Goal: Task Accomplishment & Management: Complete application form

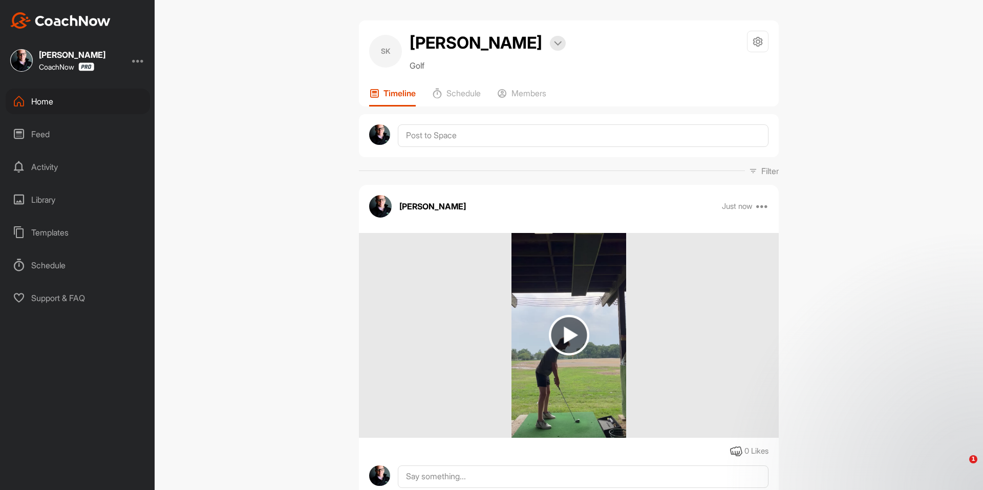
click at [54, 103] on div "Home" at bounding box center [78, 102] width 144 height 26
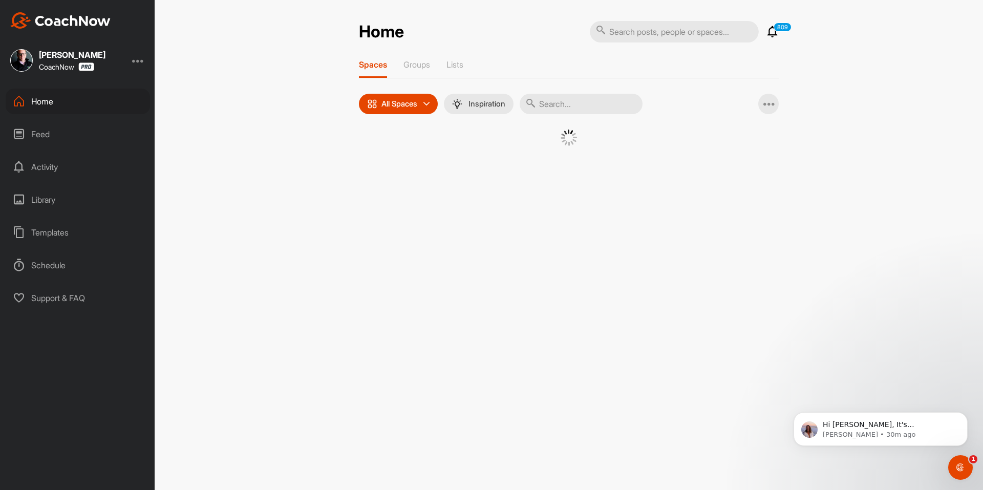
click at [571, 98] on input "text" at bounding box center [581, 104] width 123 height 20
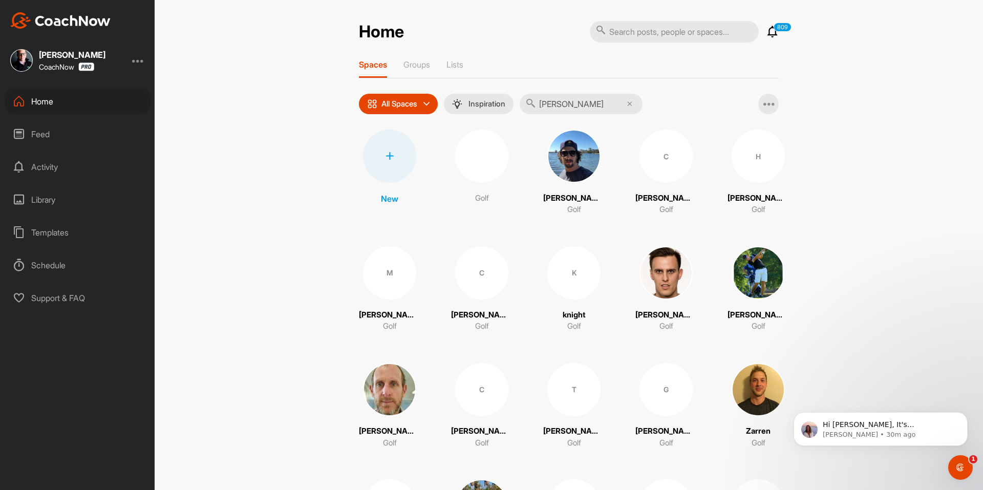
type input "Kevin Robinson"
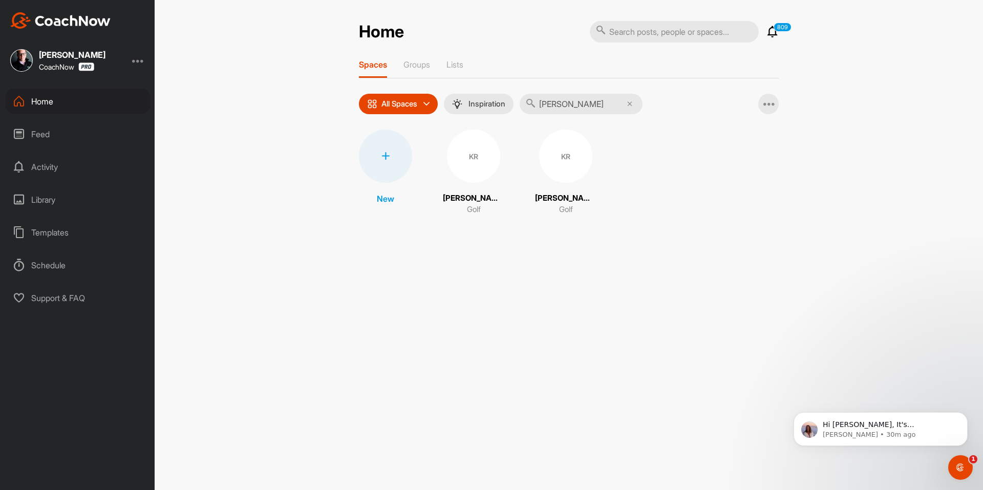
click at [460, 162] on div "KR" at bounding box center [473, 156] width 53 height 53
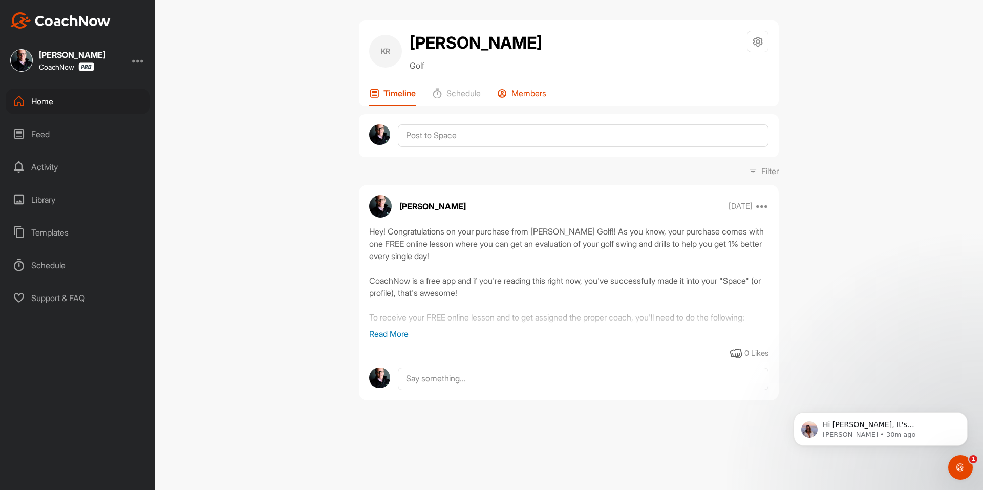
click at [533, 96] on p "Members" at bounding box center [529, 93] width 35 height 10
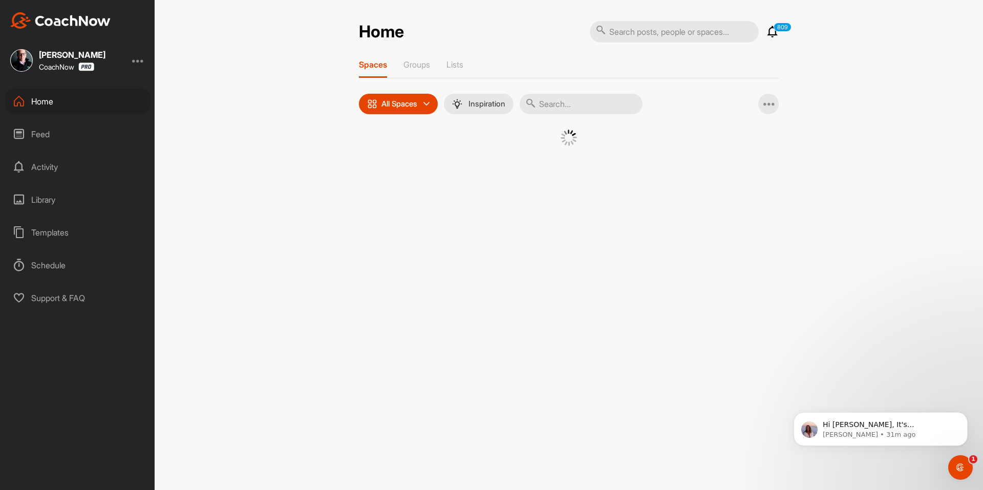
click at [558, 98] on input "text" at bounding box center [581, 104] width 123 height 20
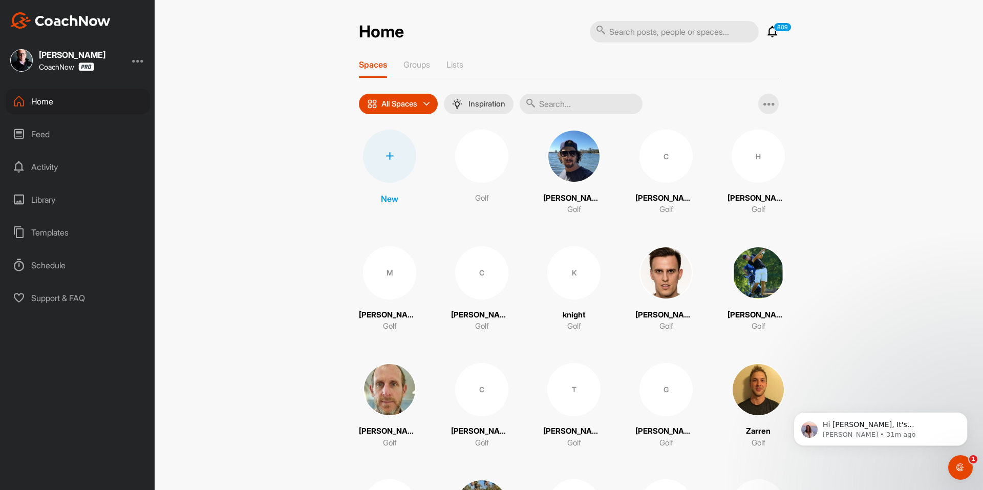
click at [567, 105] on input "text" at bounding box center [581, 104] width 123 height 20
type input "Kevin Robinson"
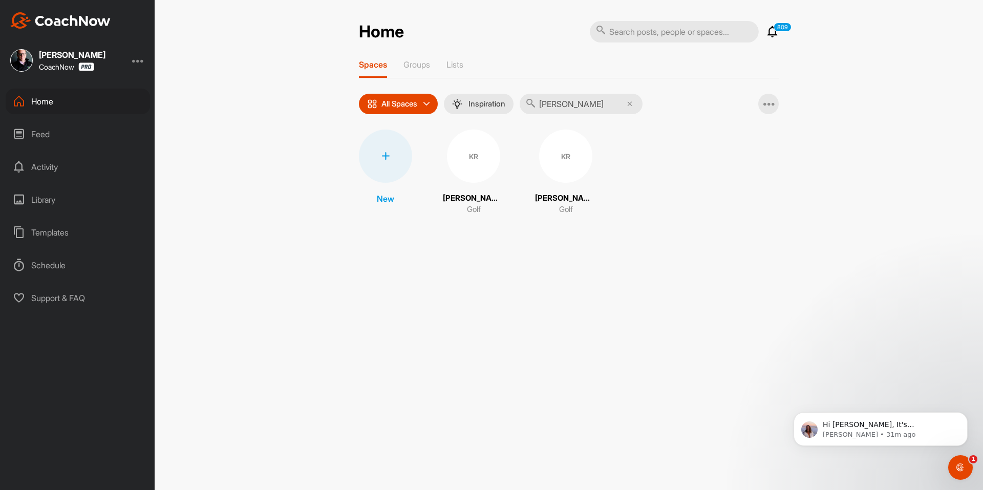
click at [550, 166] on div "KR" at bounding box center [565, 156] width 53 height 53
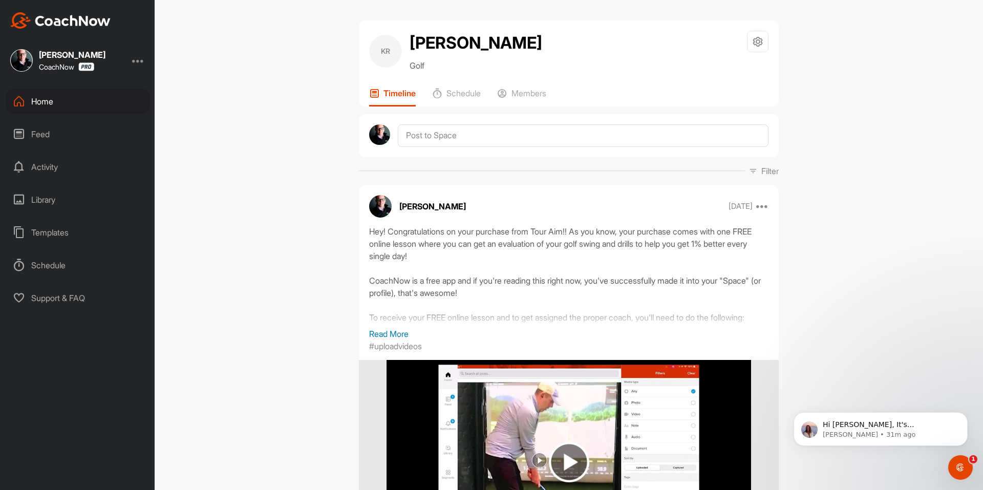
click at [528, 83] on div "KR Kevin Robinson Golf Space Settings Your Notifications Timeline Schedule Memb…" at bounding box center [569, 63] width 420 height 86
click at [526, 93] on p "Members" at bounding box center [529, 93] width 35 height 10
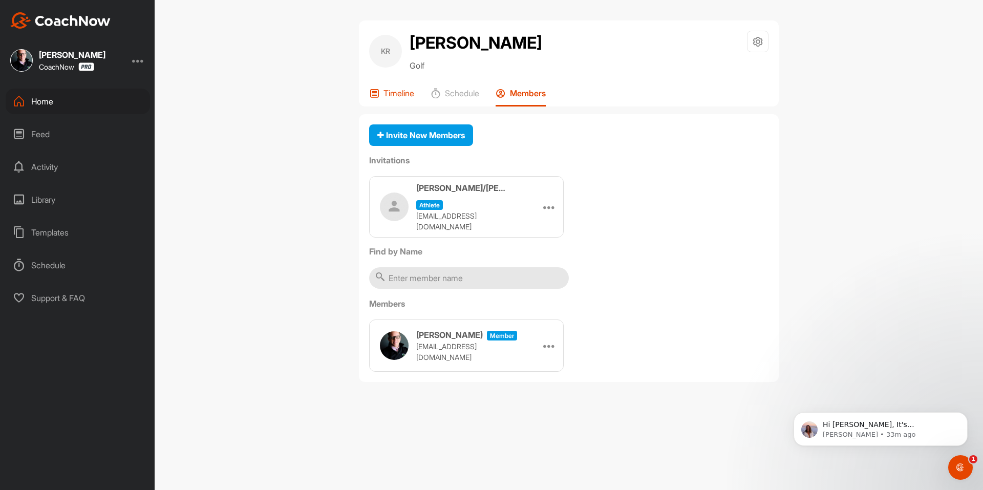
click at [391, 95] on p "Timeline" at bounding box center [399, 93] width 31 height 10
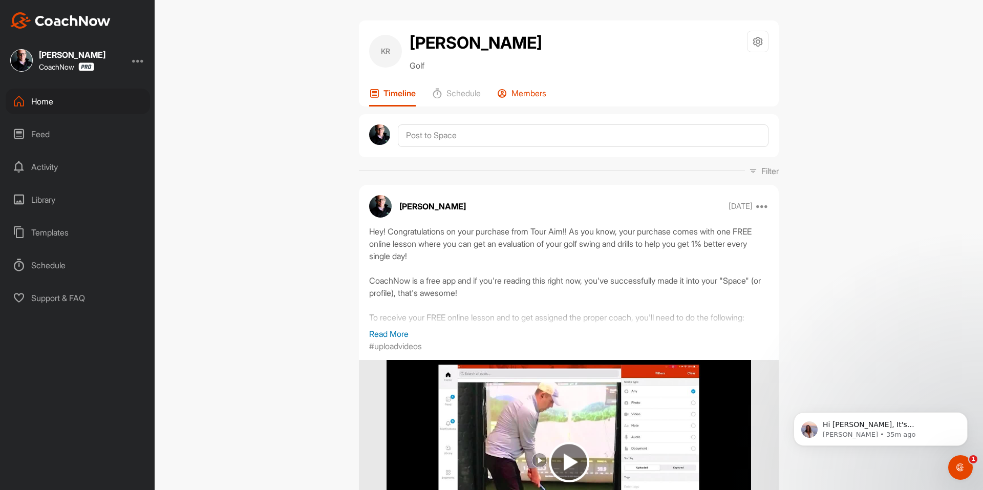
click at [526, 99] on div "Members" at bounding box center [521, 97] width 49 height 18
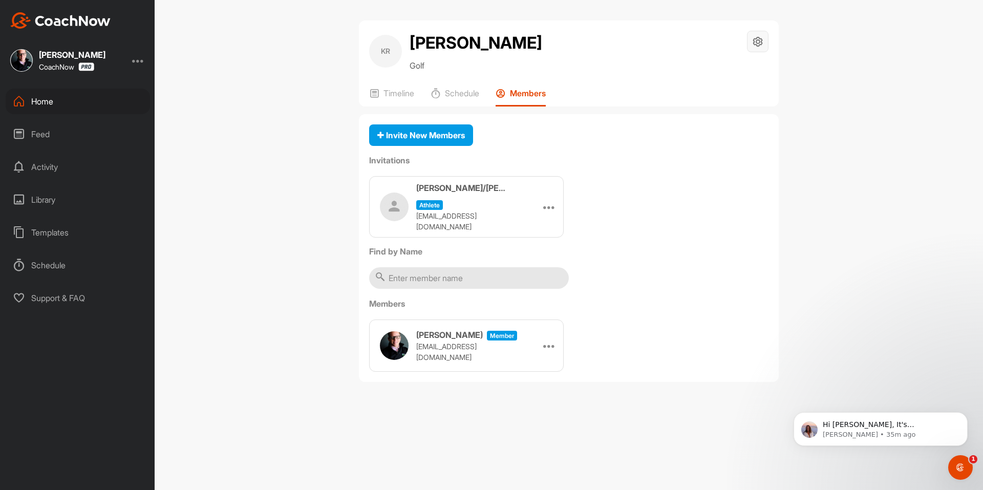
click at [756, 45] on icon at bounding box center [758, 42] width 12 height 12
click at [729, 65] on li "Space Settings" at bounding box center [727, 70] width 83 height 33
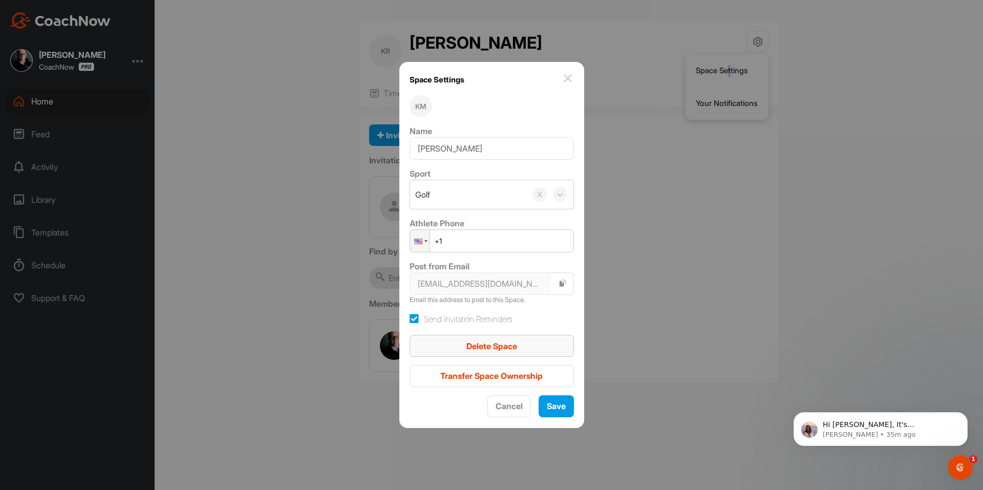
click at [490, 344] on span "Delete Space" at bounding box center [492, 346] width 51 height 10
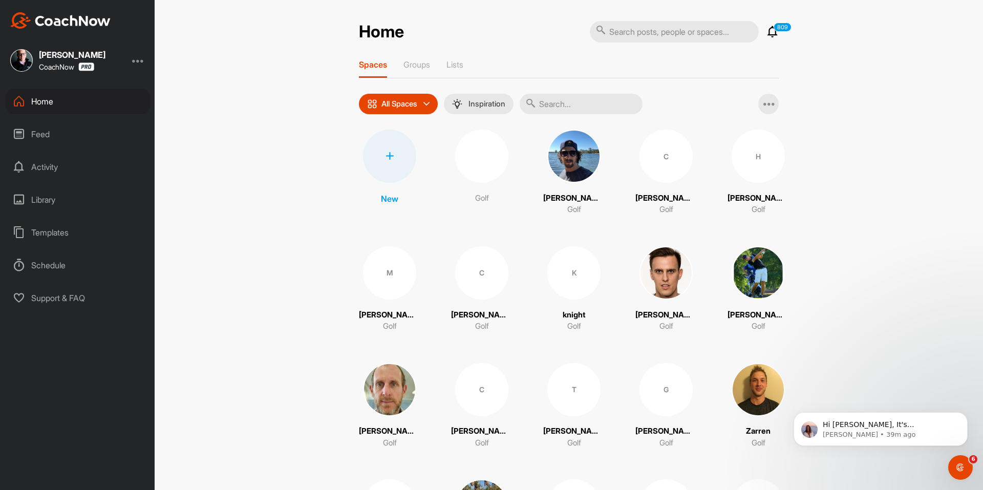
click at [368, 148] on div at bounding box center [389, 156] width 53 height 53
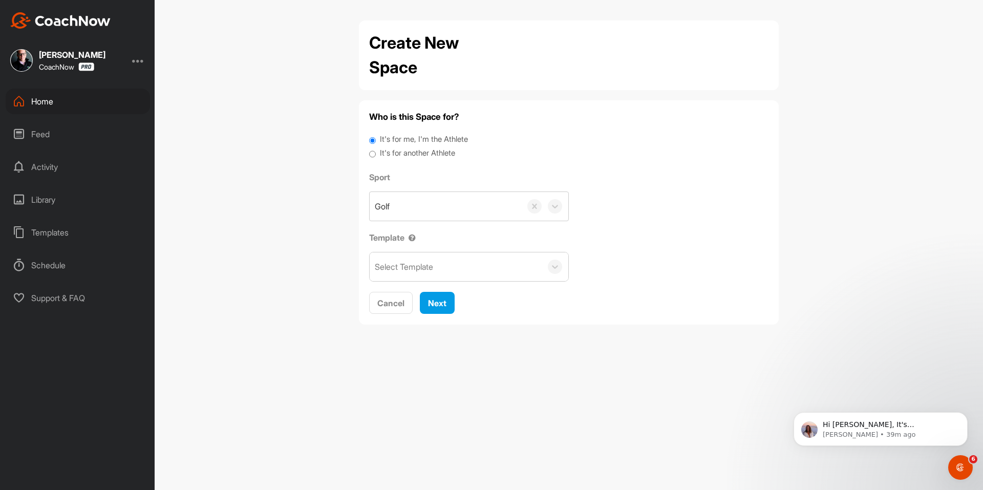
click at [431, 156] on label "It's for another Athlete" at bounding box center [417, 154] width 75 height 12
click at [376, 156] on input "It's for another Athlete" at bounding box center [372, 155] width 7 height 14
radio input "true"
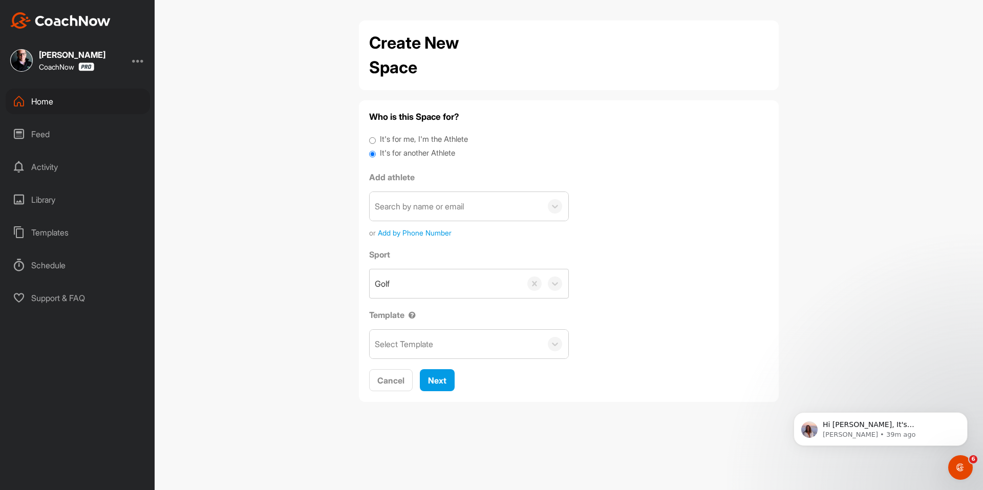
click at [391, 152] on label "It's for another Athlete" at bounding box center [417, 154] width 75 height 12
click at [376, 152] on input "It's for another Athlete" at bounding box center [372, 155] width 7 height 14
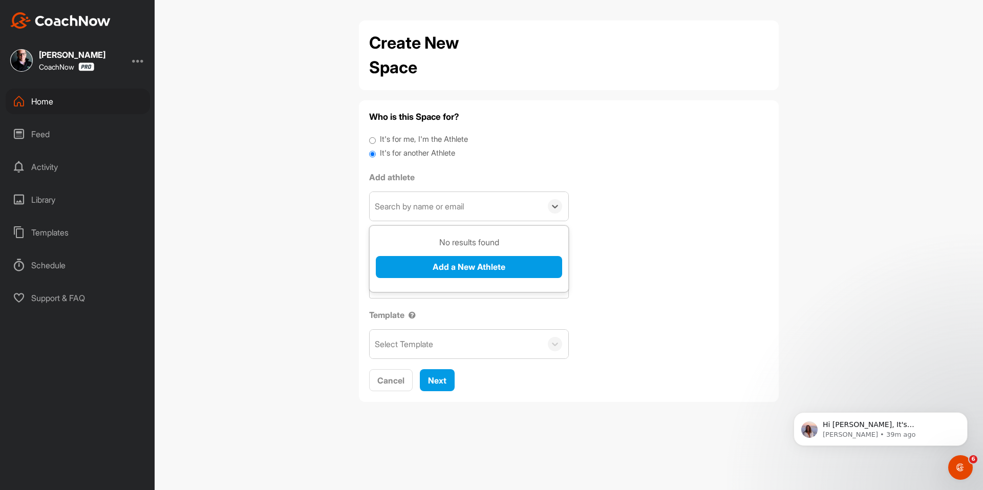
click at [407, 198] on div "Search by name or email" at bounding box center [456, 206] width 172 height 29
paste input "[PERSON_NAME]"
type input "[PERSON_NAME]"
click at [428, 263] on button "Add a New Athlete" at bounding box center [469, 267] width 186 height 22
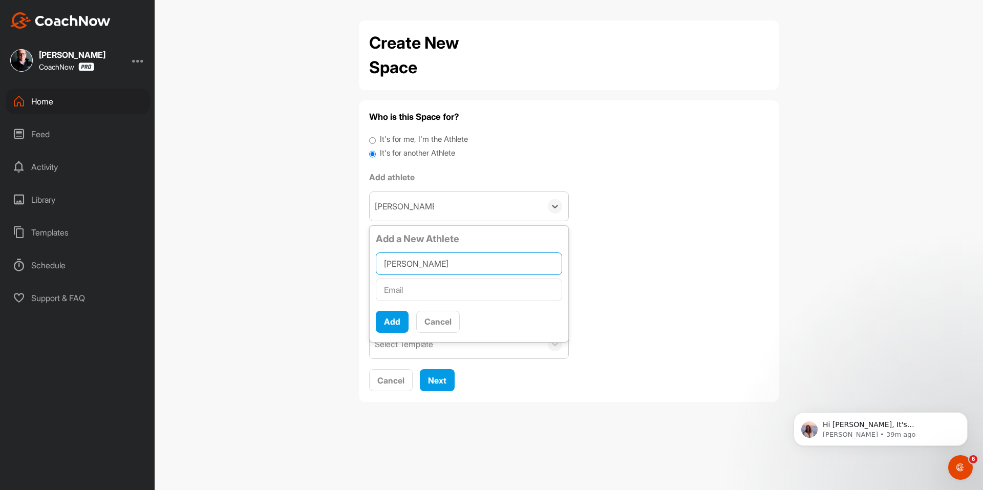
click at [429, 265] on input "[PERSON_NAME]" at bounding box center [469, 264] width 186 height 23
click at [429, 286] on input "text" at bounding box center [469, 290] width 186 height 23
paste input "parcasper@gmail.com"
click at [384, 291] on input "parcasper@gmail.com" at bounding box center [469, 290] width 186 height 23
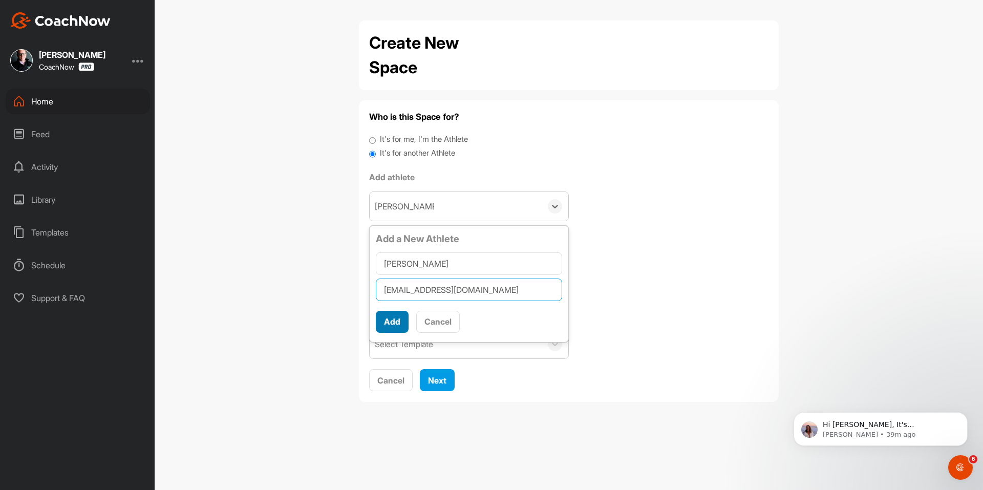
type input "parcasper@gmail.com"
click at [401, 315] on button "Add" at bounding box center [392, 322] width 33 height 22
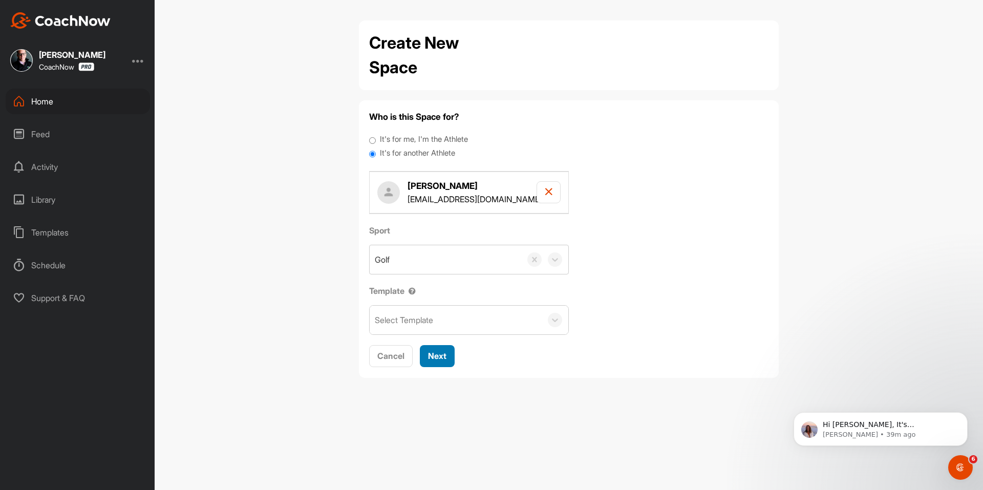
click at [440, 355] on span "Next" at bounding box center [437, 356] width 18 height 10
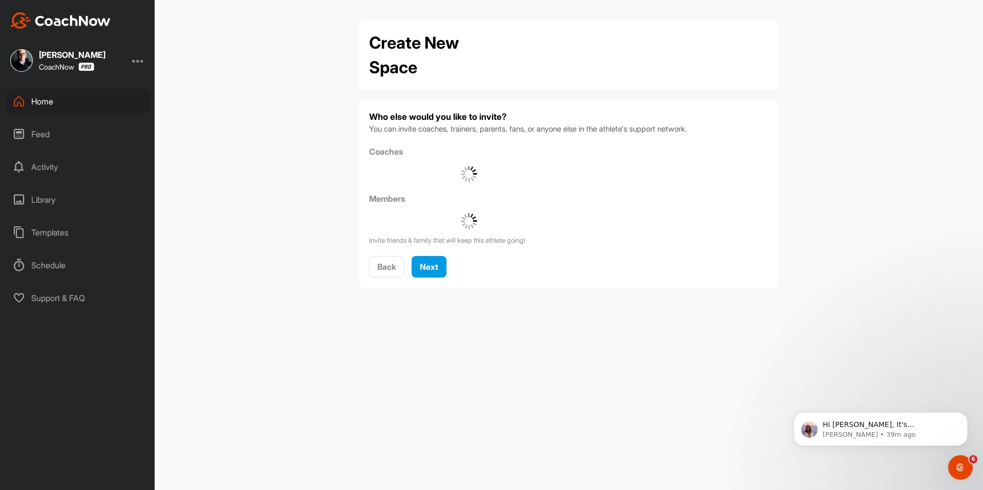
click at [433, 250] on div "Who else would you like to invite? You can invite coaches, trainers, parents, f…" at bounding box center [569, 194] width 400 height 167
click at [433, 271] on span "Next" at bounding box center [429, 267] width 18 height 10
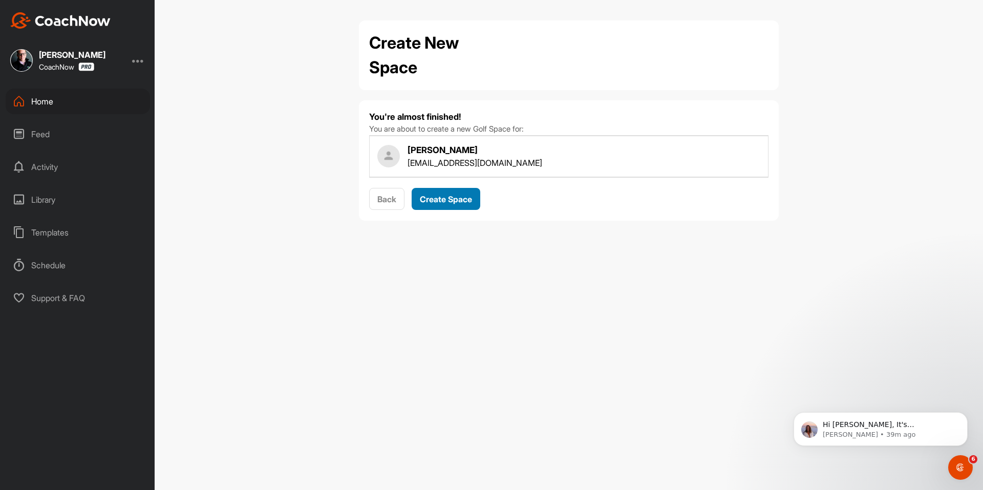
click at [447, 205] on button "Create Space" at bounding box center [446, 199] width 69 height 22
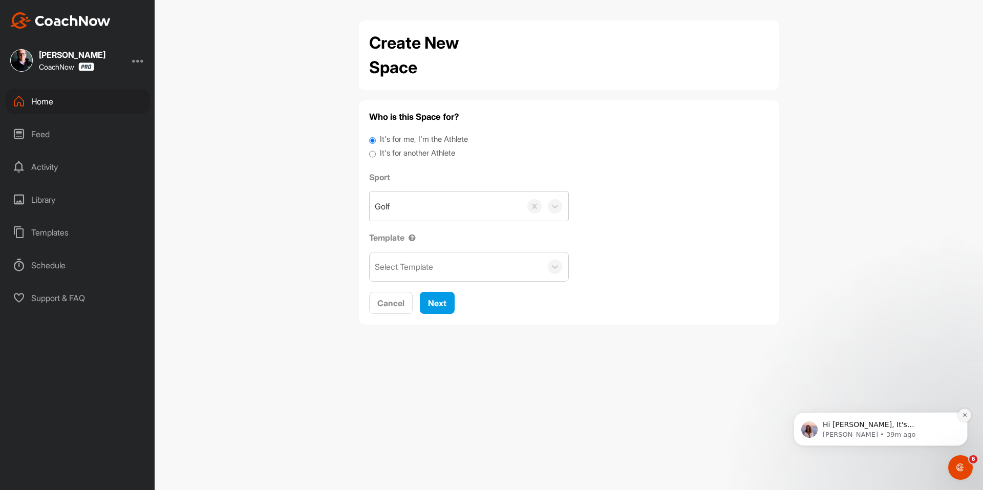
click at [966, 414] on icon "Dismiss notification" at bounding box center [965, 415] width 6 height 6
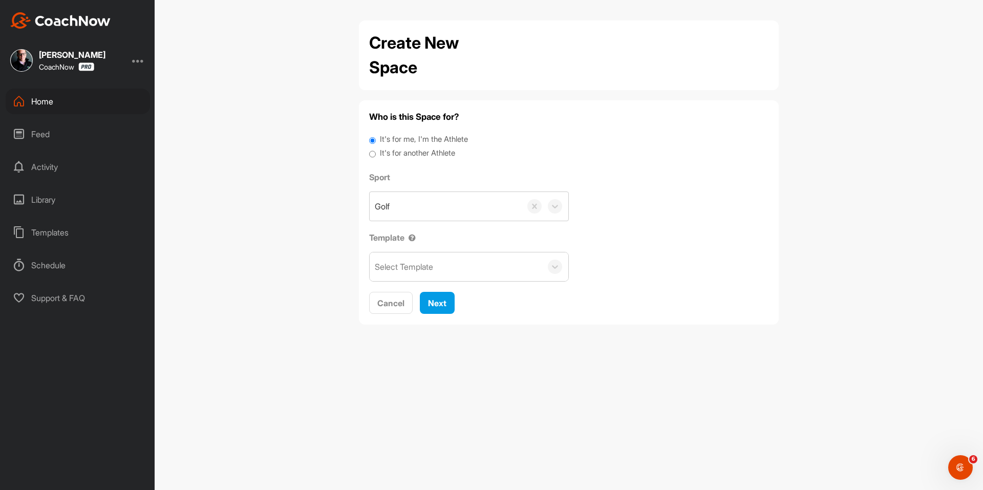
click at [82, 108] on div "Home" at bounding box center [78, 102] width 144 height 26
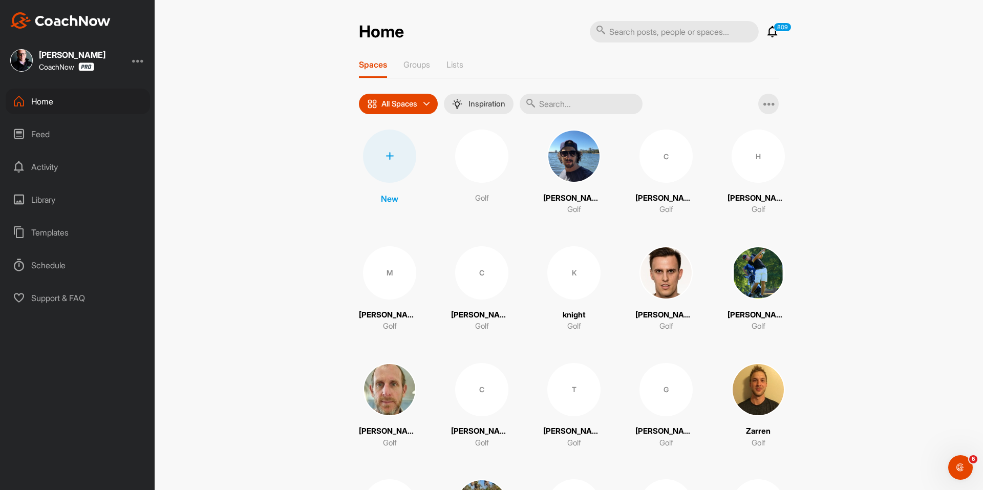
click at [404, 166] on div at bounding box center [389, 156] width 53 height 53
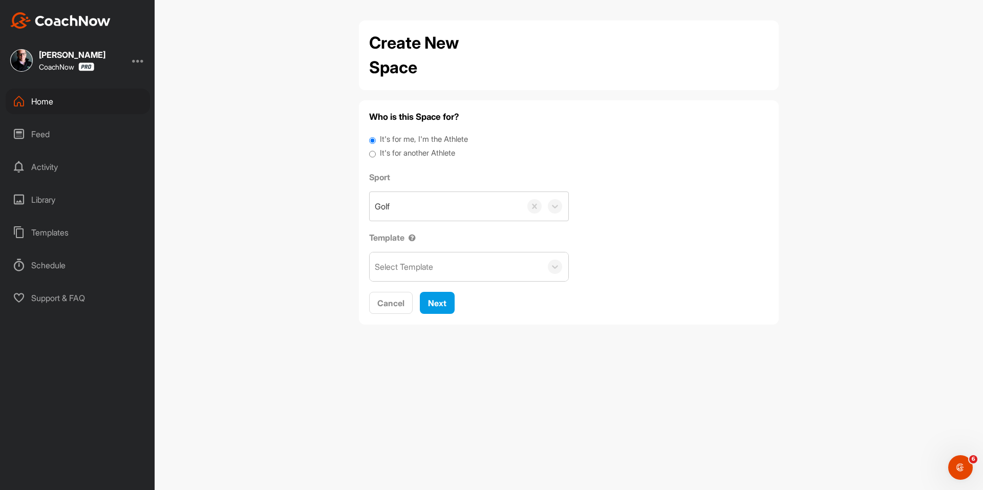
click at [422, 154] on label "It's for another Athlete" at bounding box center [417, 154] width 75 height 12
click at [376, 154] on input "It's for another Athlete" at bounding box center [372, 155] width 7 height 14
radio input "true"
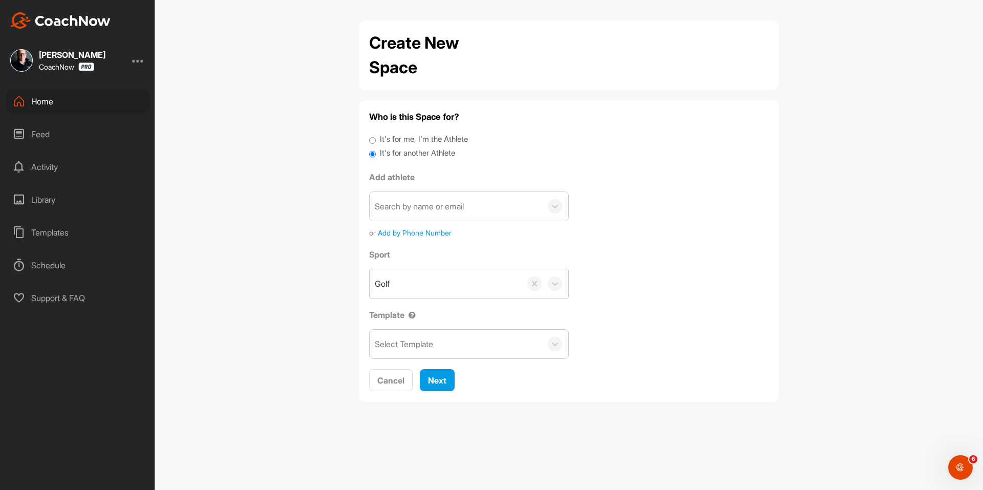
click at [417, 153] on label "It's for another Athlete" at bounding box center [417, 154] width 75 height 12
click at [376, 153] on input "It's for another Athlete" at bounding box center [372, 155] width 7 height 14
click at [413, 194] on div "Search by name or email" at bounding box center [456, 206] width 172 height 29
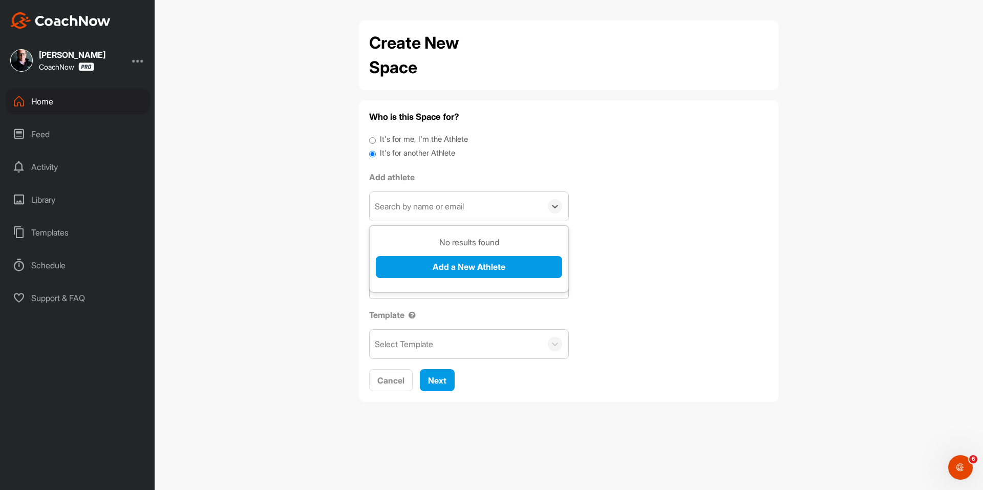
paste input "parcasper@gmail.com"
type input "parcasper@gmail.com"
click at [423, 263] on button "Add a New Athlete" at bounding box center [469, 267] width 186 height 22
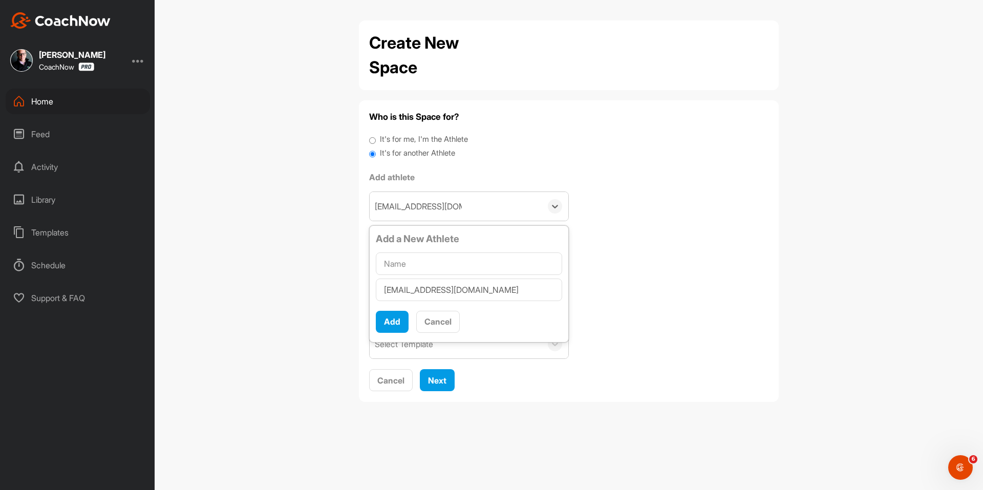
click at [422, 263] on input "text" at bounding box center [469, 264] width 186 height 23
type input "No Robinson"
click at [406, 320] on button "Add" at bounding box center [392, 322] width 33 height 22
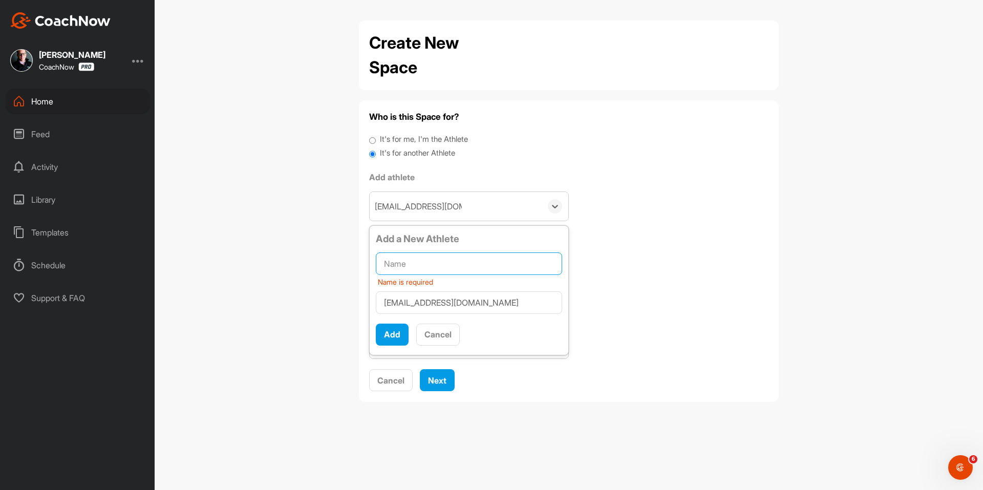
click at [417, 268] on input "text" at bounding box center [469, 264] width 186 height 23
type input "N"
type input "Robinson"
click at [387, 337] on button "Add" at bounding box center [392, 335] width 33 height 22
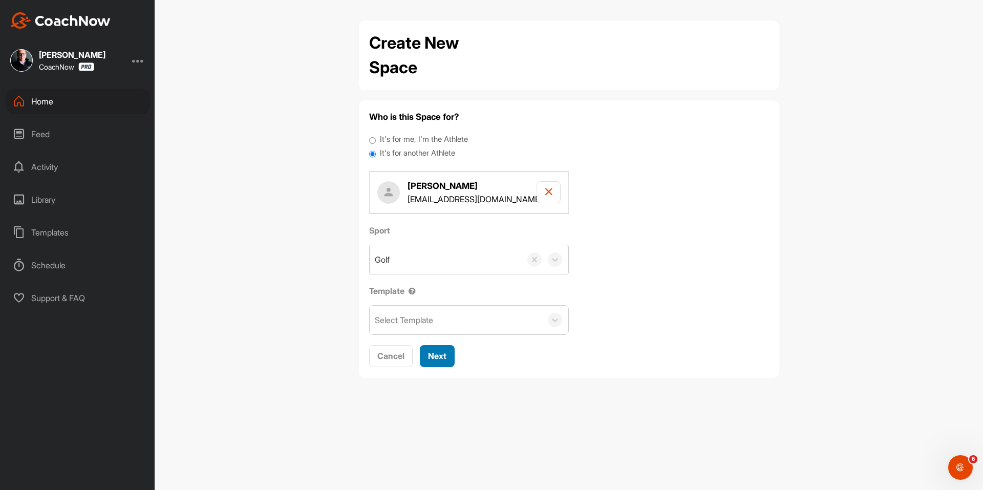
click at [430, 357] on span "Next" at bounding box center [437, 356] width 18 height 10
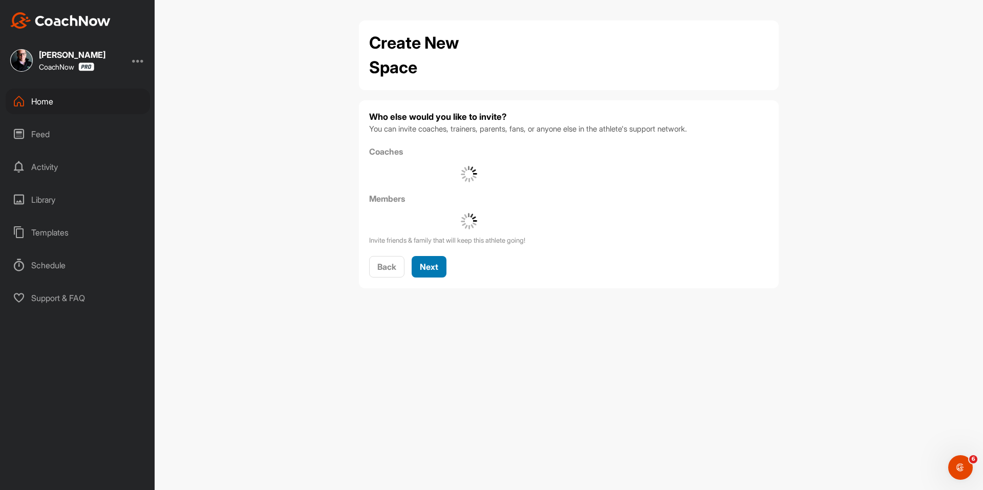
click at [433, 272] on div "Next" at bounding box center [429, 267] width 18 height 12
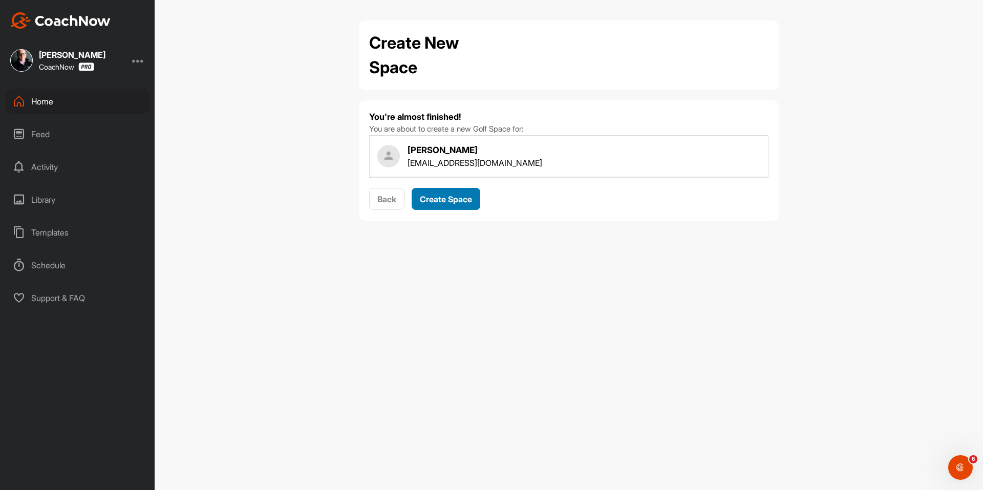
click at [456, 202] on span "Create Space" at bounding box center [446, 199] width 52 height 10
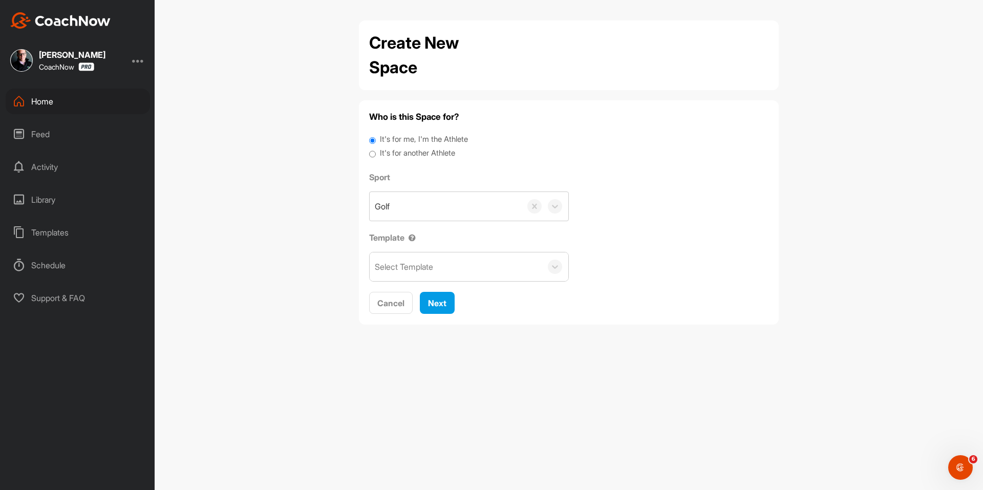
click at [414, 155] on label "It's for another Athlete" at bounding box center [417, 154] width 75 height 12
click at [376, 155] on input "It's for another Athlete" at bounding box center [372, 155] width 7 height 14
radio input "true"
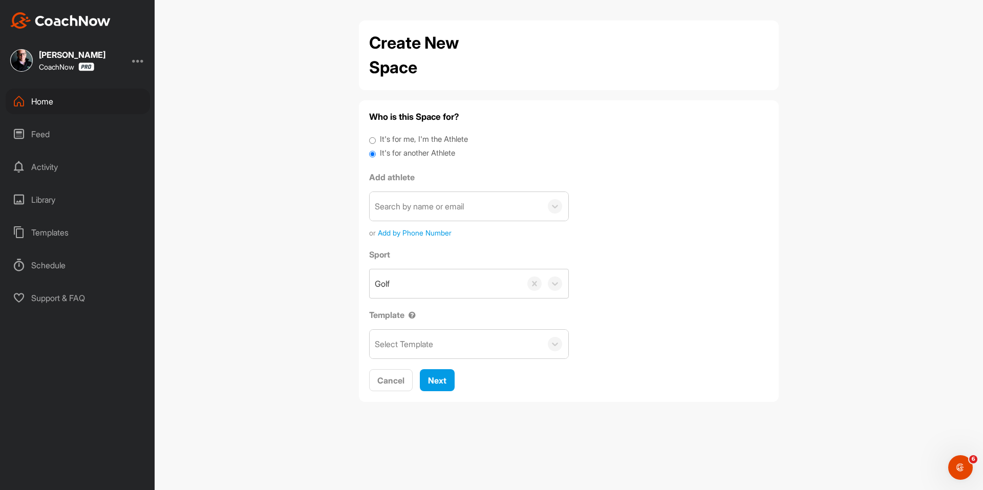
click at [394, 153] on label "It's for another Athlete" at bounding box center [417, 154] width 75 height 12
click at [376, 153] on input "It's for another Athlete" at bounding box center [372, 155] width 7 height 14
click at [396, 206] on div "Search by name or email" at bounding box center [419, 206] width 89 height 12
click at [445, 205] on div "Search by name or email" at bounding box center [419, 206] width 89 height 12
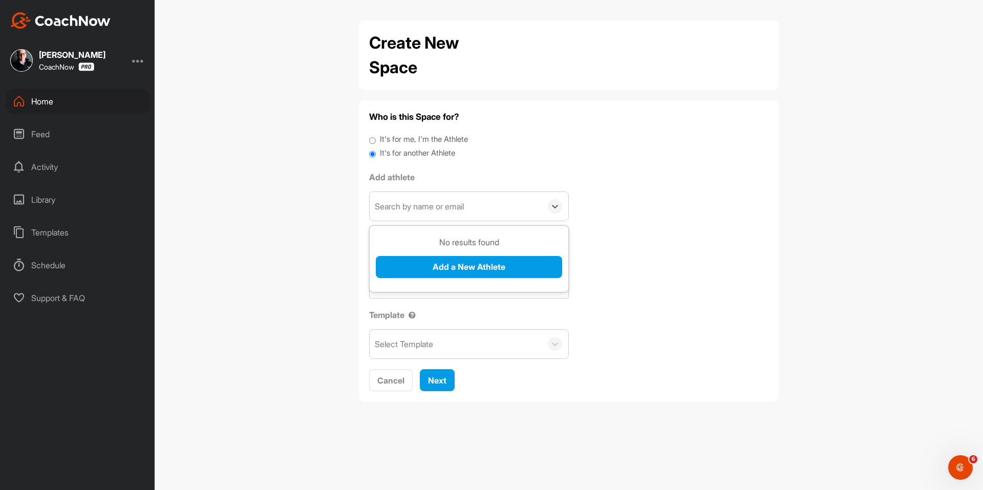
click at [445, 205] on div "Search by name or email" at bounding box center [419, 206] width 89 height 12
paste input "Noah Robinson"
type input "Noah Robinson"
click at [442, 264] on button "Add a New Athlete" at bounding box center [469, 267] width 186 height 22
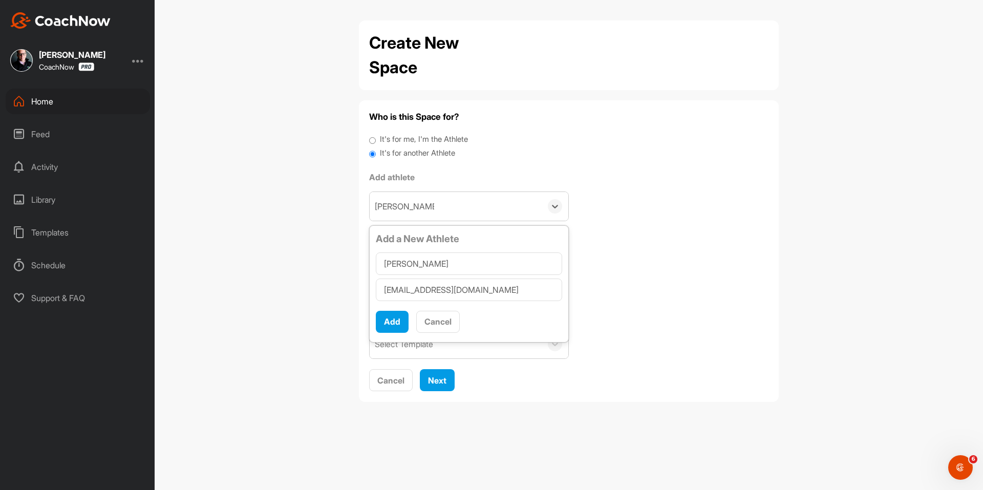
click at [384, 292] on input "parcasper@gmail.com" at bounding box center [469, 290] width 186 height 23
type input "1parcasper@gmail.com"
click at [395, 318] on button "Add" at bounding box center [392, 322] width 33 height 22
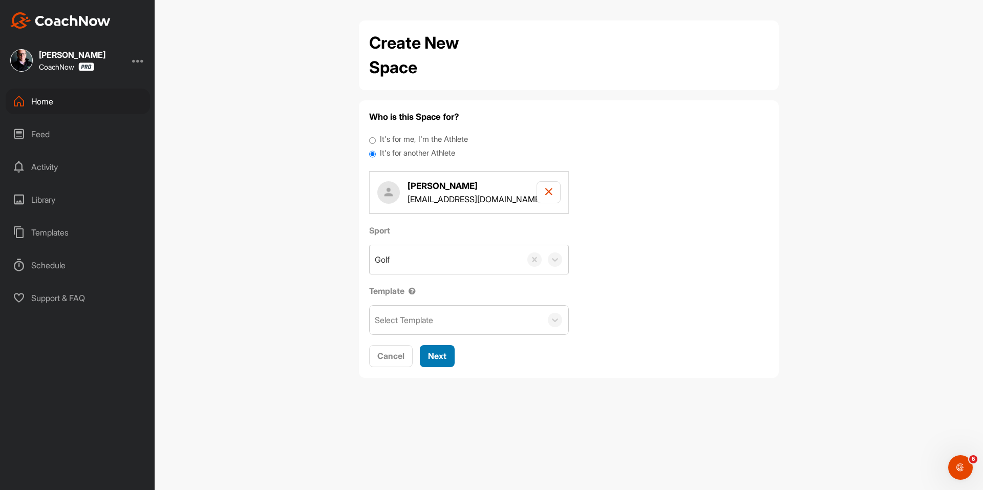
click at [434, 360] on span "Next" at bounding box center [437, 356] width 18 height 10
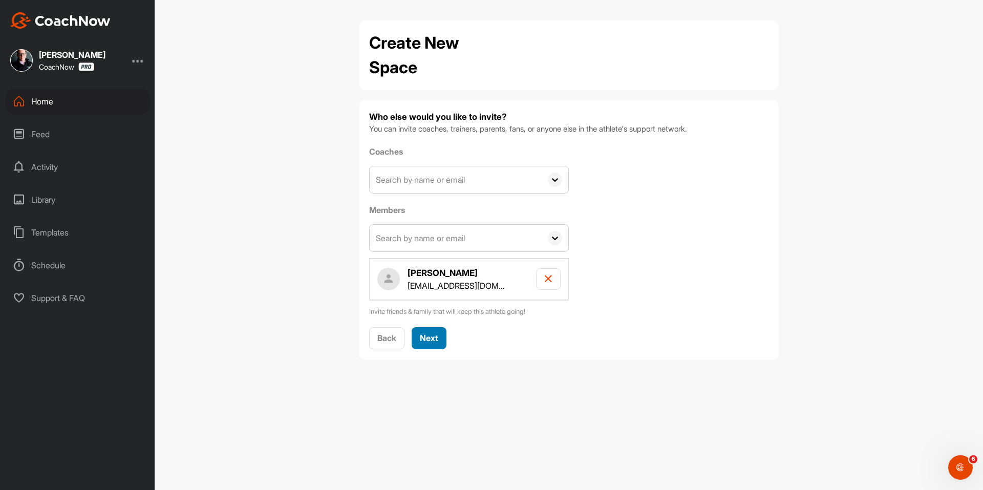
click at [436, 337] on span "Next" at bounding box center [429, 338] width 18 height 10
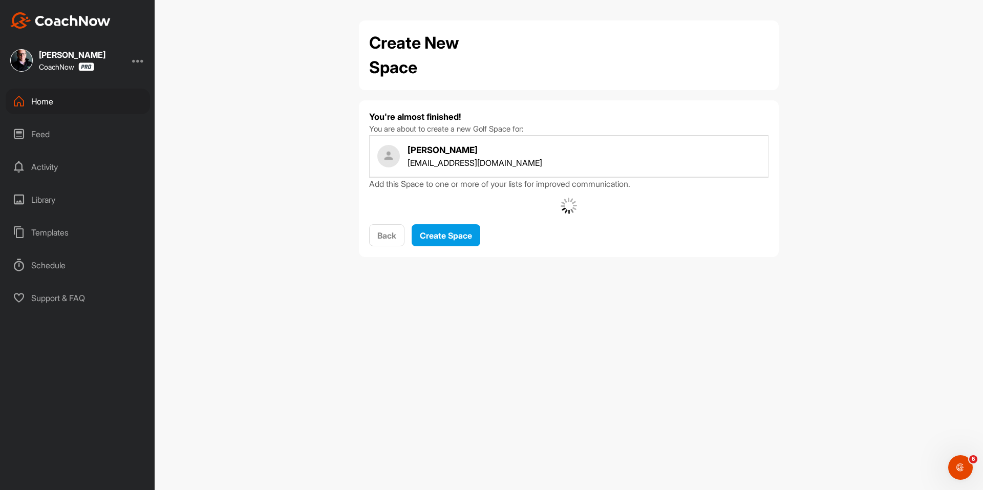
click at [449, 247] on div "You're almost finished! You are about to create a new Golf Space for: Noah Robi…" at bounding box center [569, 178] width 420 height 157
click at [450, 241] on div "Create Space" at bounding box center [446, 235] width 52 height 12
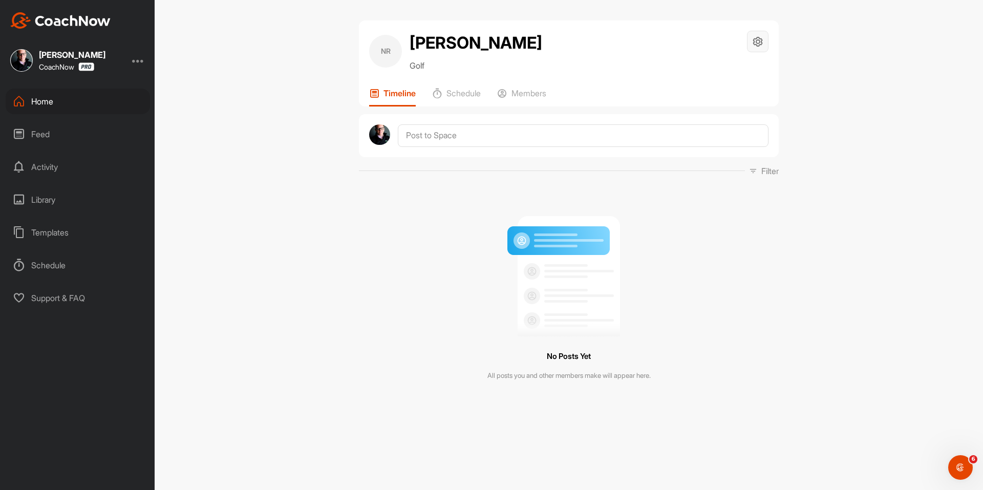
click at [759, 49] on div at bounding box center [758, 42] width 22 height 22
click at [737, 78] on li "Space Settings" at bounding box center [727, 70] width 83 height 33
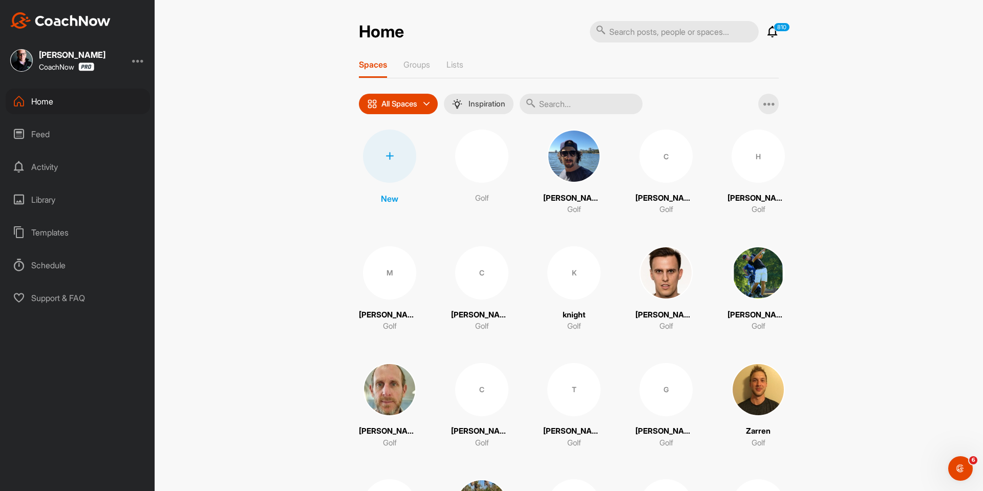
click at [570, 100] on input "text" at bounding box center [581, 104] width 123 height 20
type input "Nick Whitmire"
